Goal: Navigation & Orientation: Find specific page/section

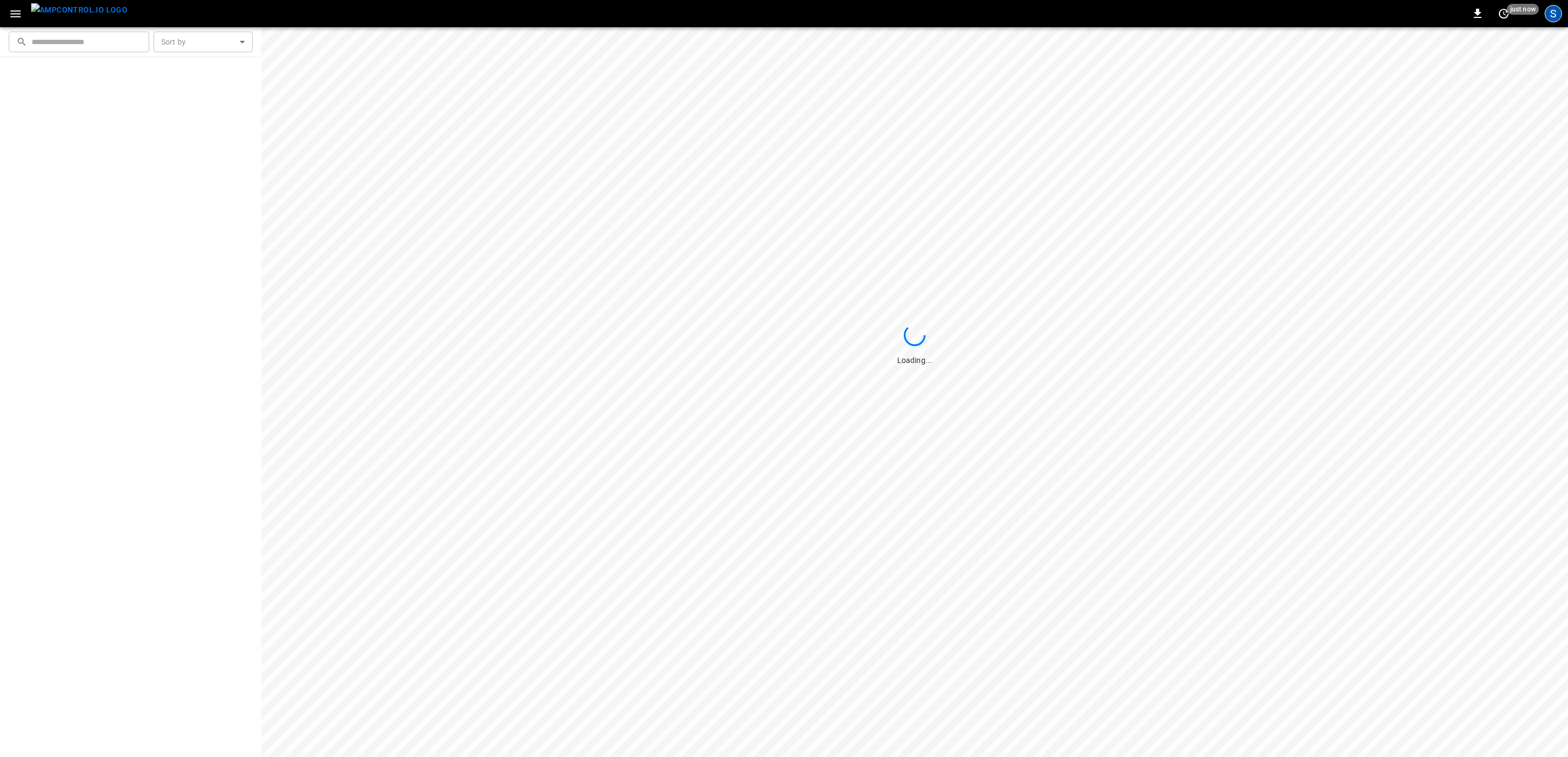
click at [1554, 13] on div "S" at bounding box center [1553, 13] width 18 height 18
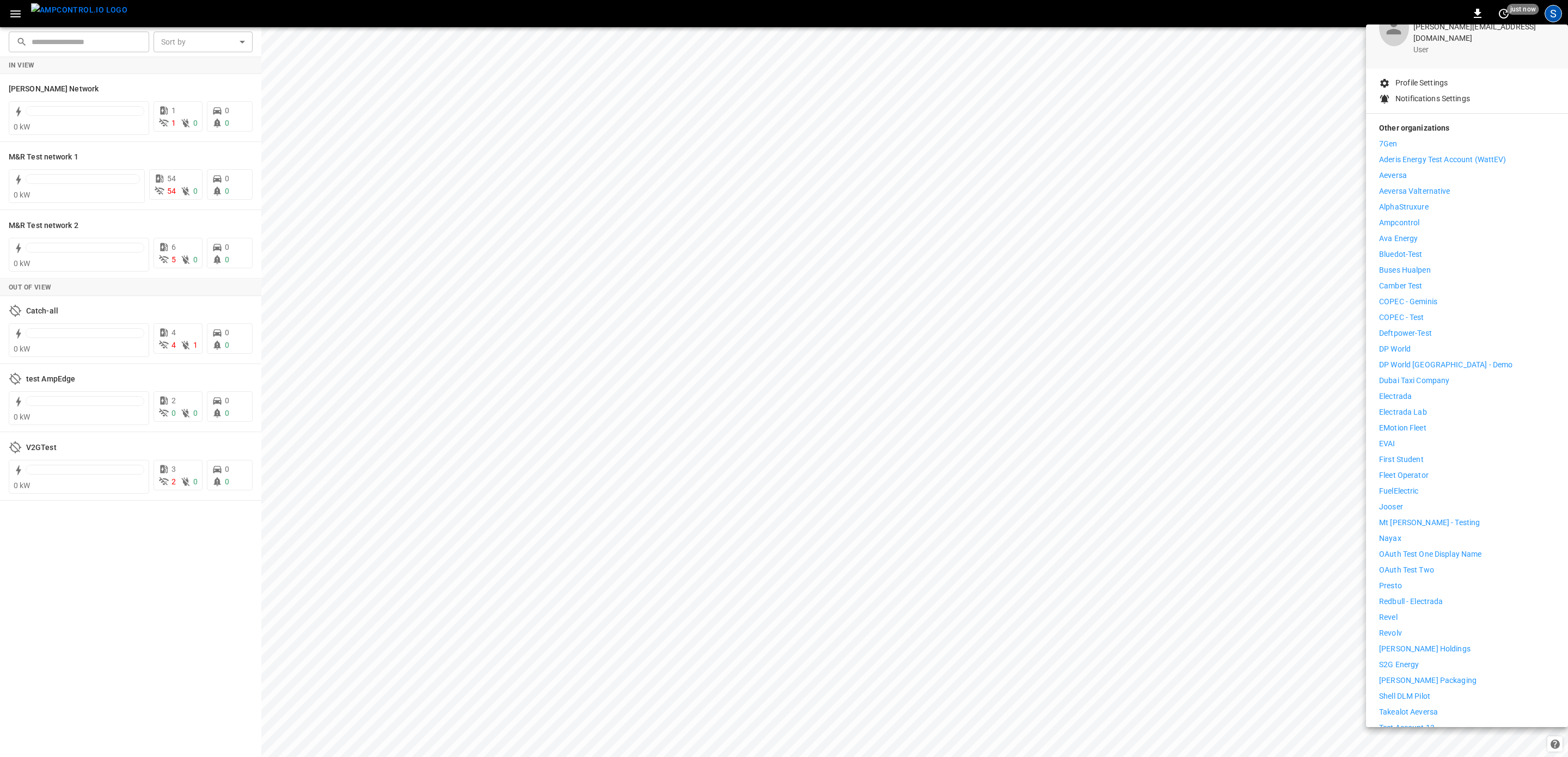
scroll to position [132, 0]
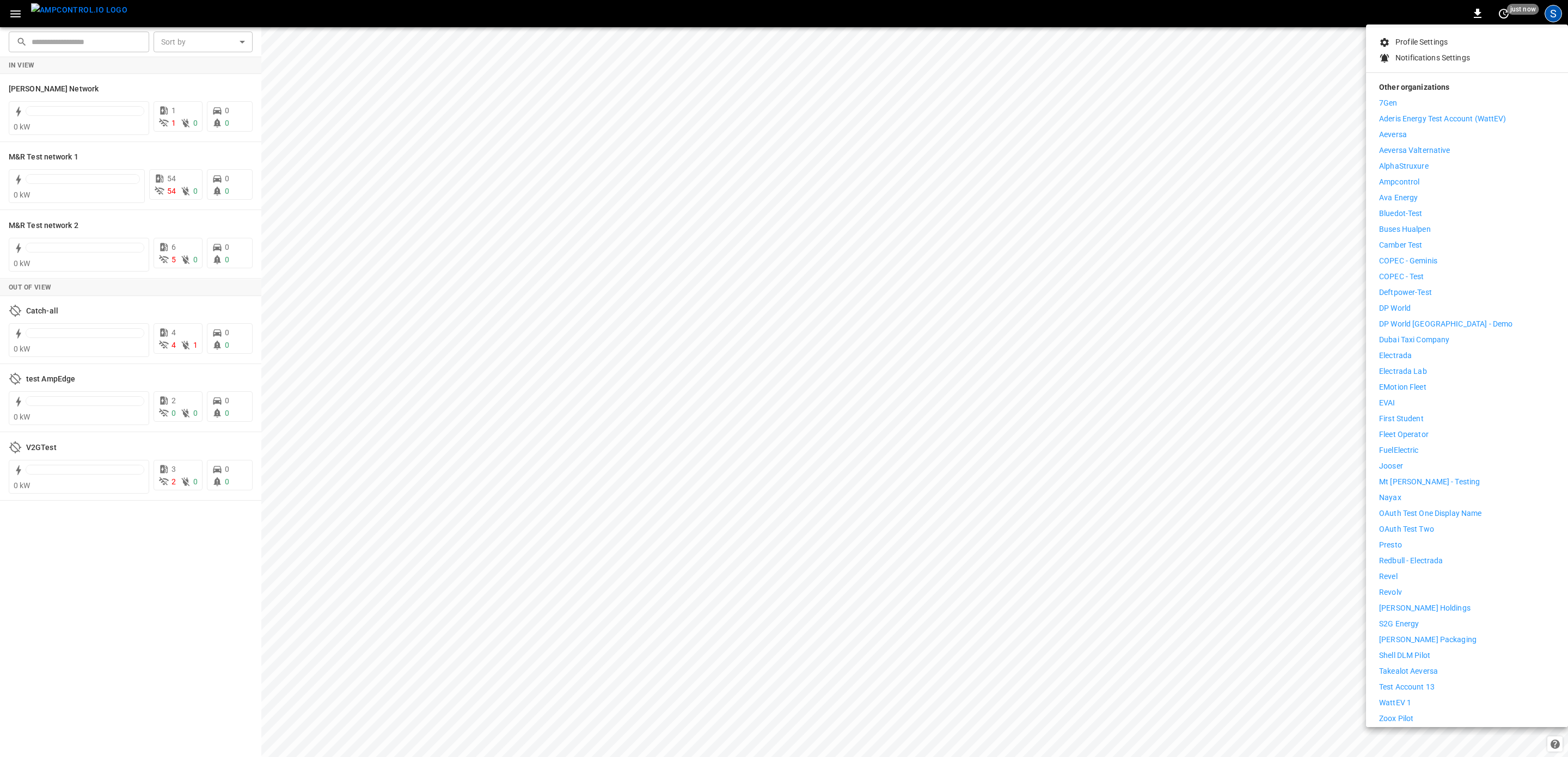
click at [1417, 602] on p "[PERSON_NAME] Holdings" at bounding box center [1425, 608] width 91 height 11
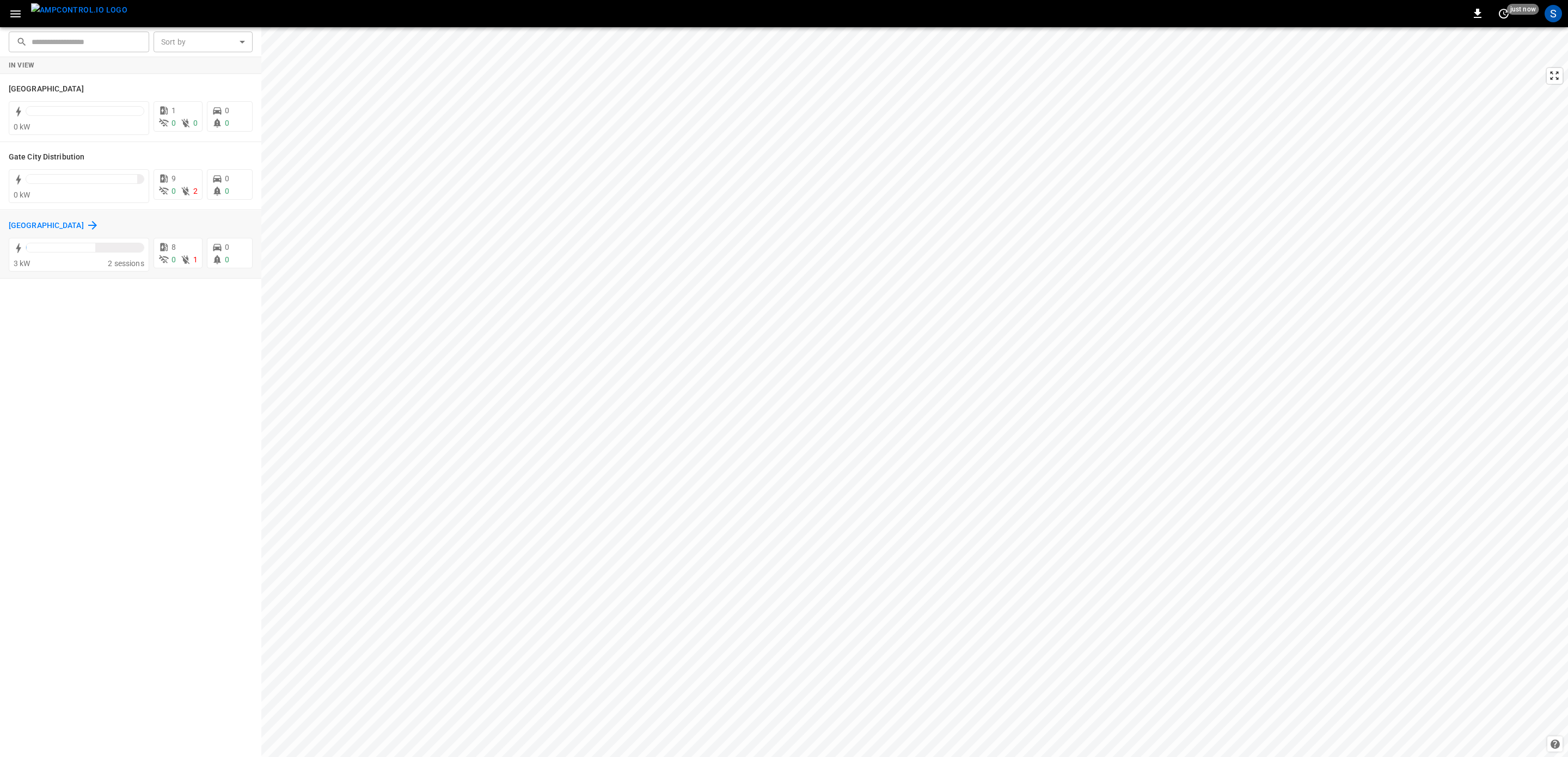
click at [54, 230] on h6 "[GEOGRAPHIC_DATA]" at bounding box center [46, 225] width 75 height 12
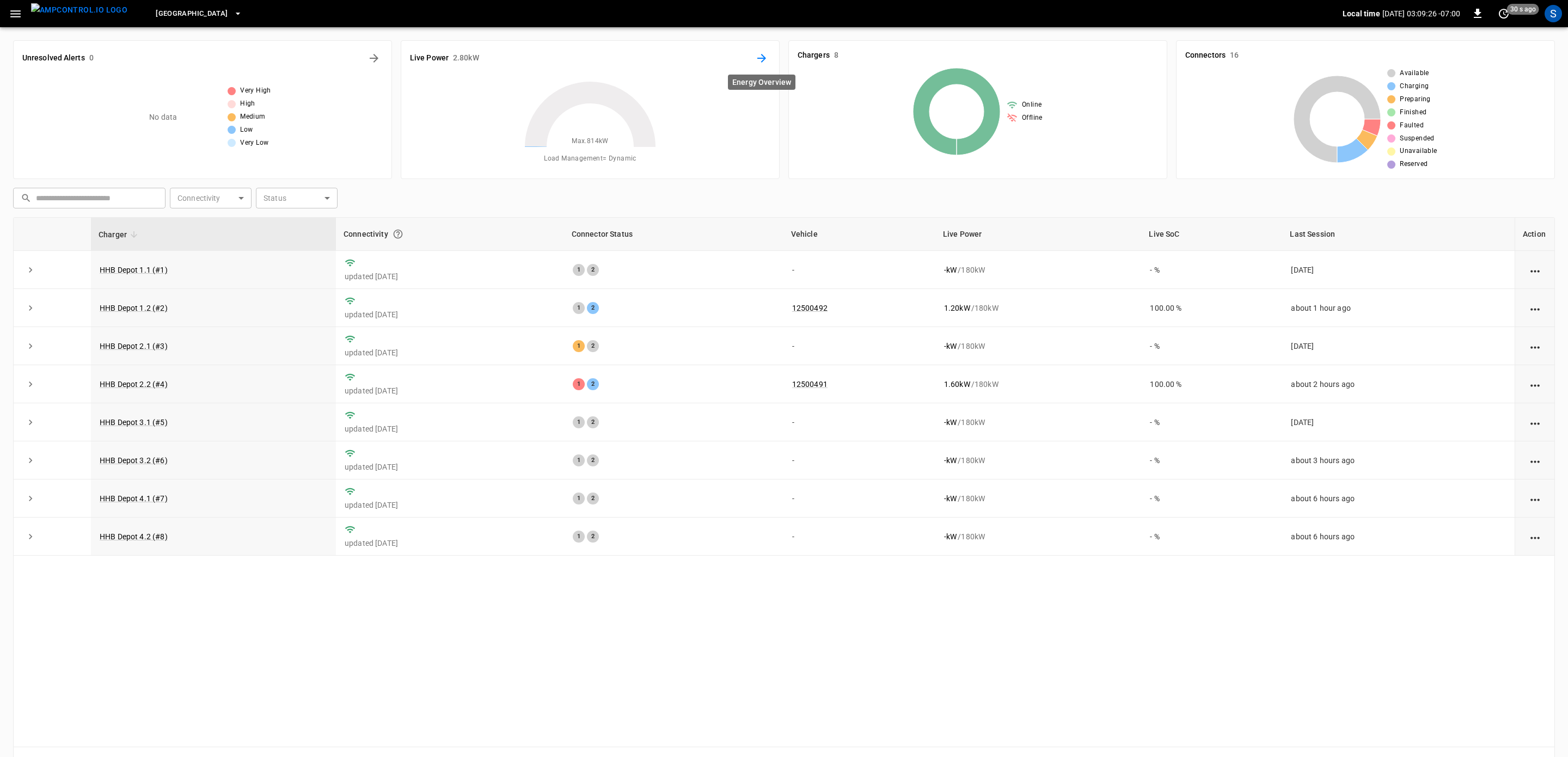
click at [764, 65] on icon "Energy Overview" at bounding box center [761, 59] width 13 height 13
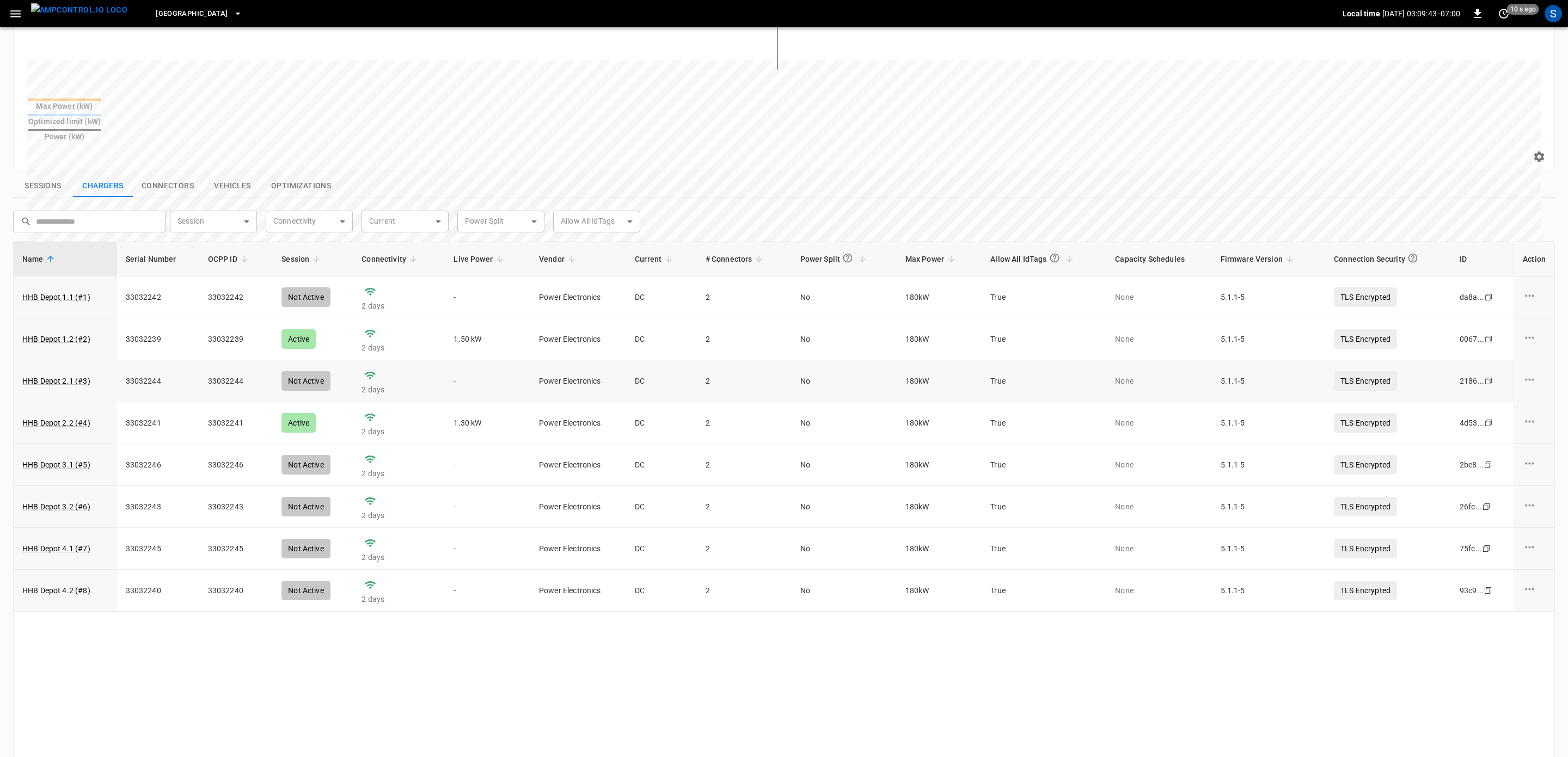
scroll to position [310, 0]
